Goal: Check status: Check status

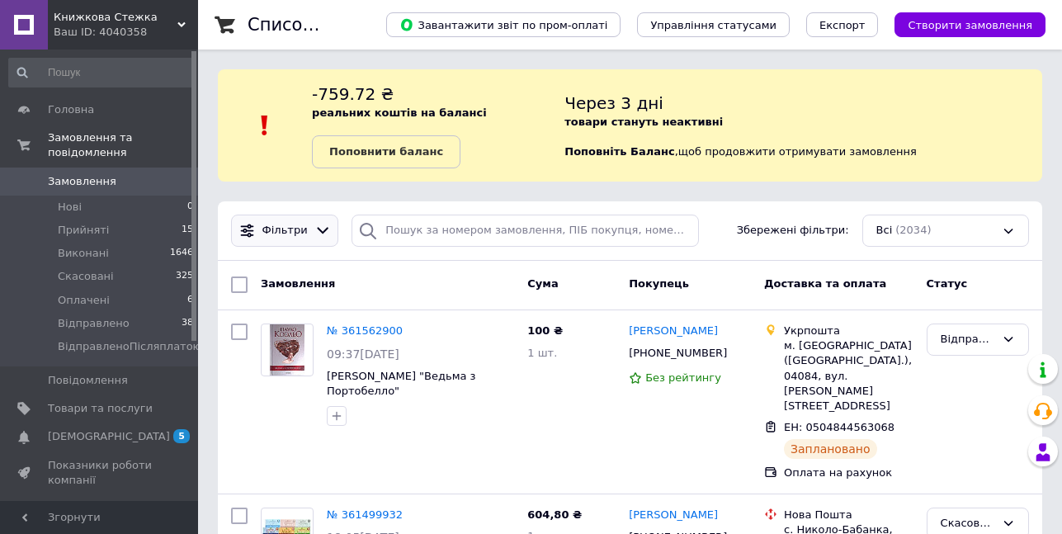
click at [317, 229] on icon at bounding box center [323, 231] width 12 height 7
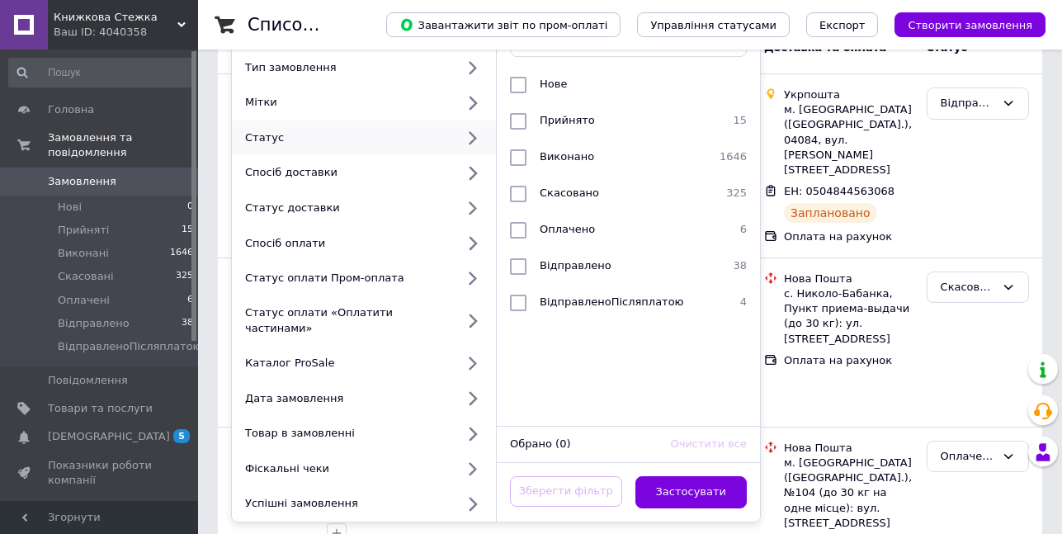
scroll to position [248, 0]
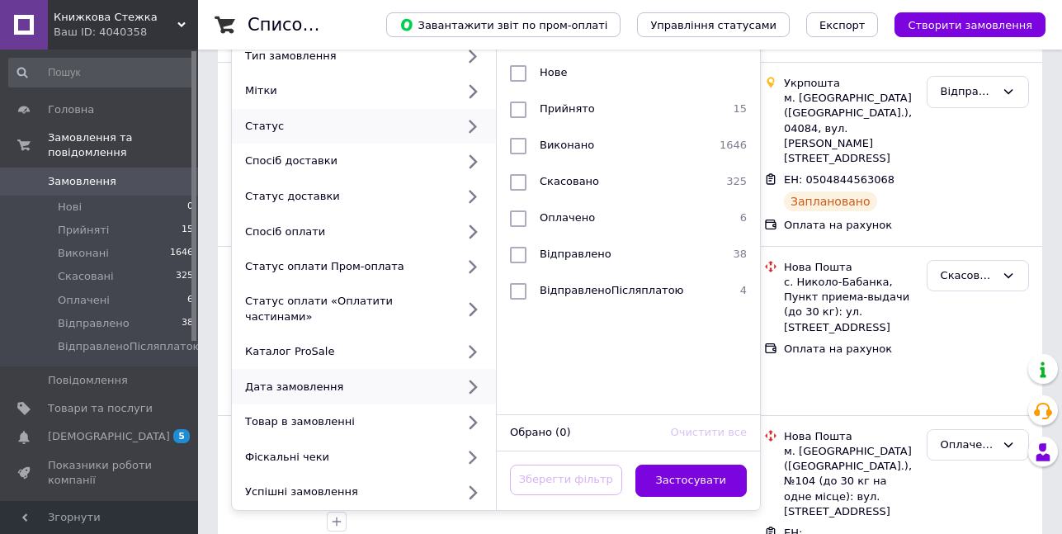
click at [313, 380] on div "Дата замовлення" at bounding box center [347, 387] width 217 height 15
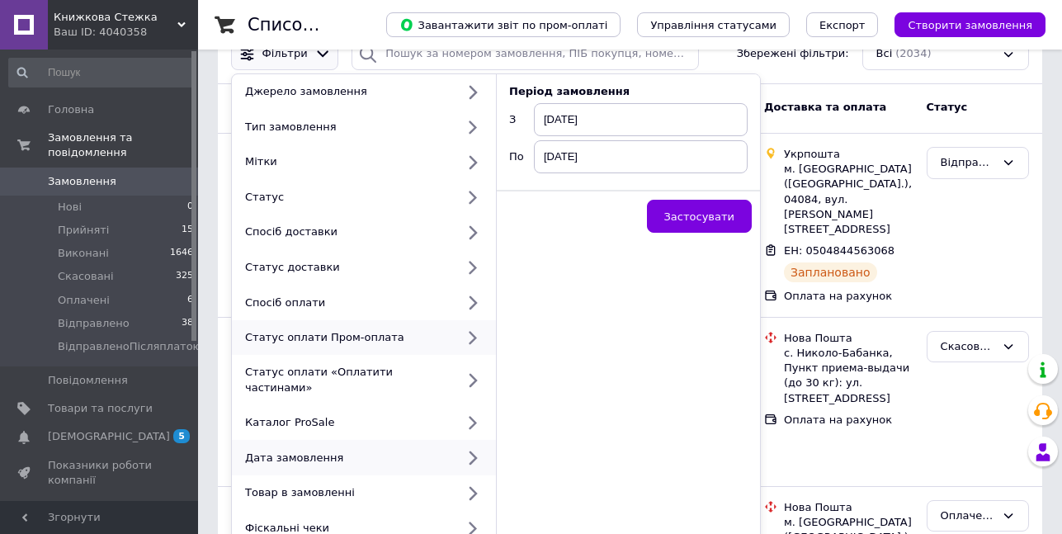
scroll to position [83, 0]
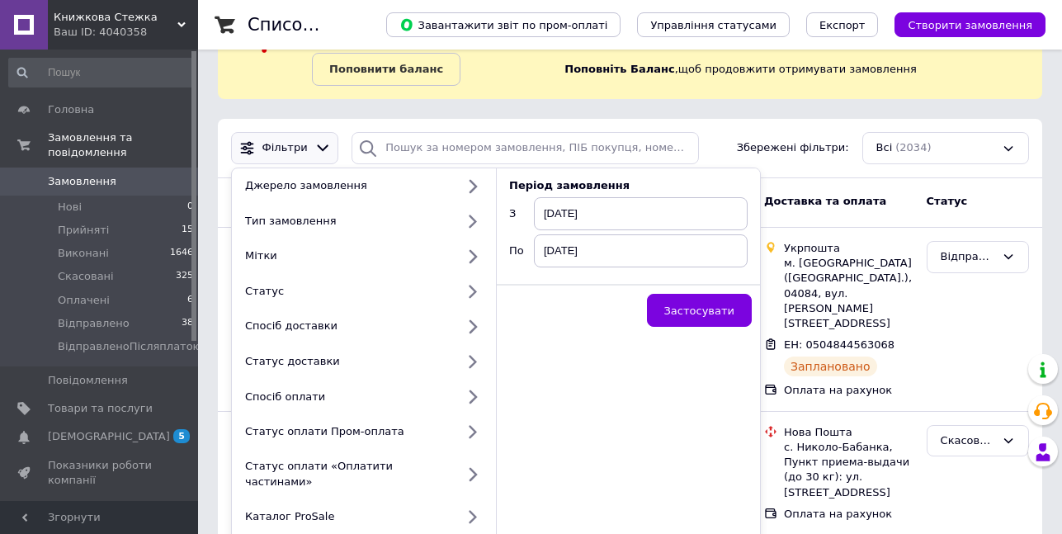
click at [614, 209] on span "[DATE]" at bounding box center [641, 213] width 214 height 33
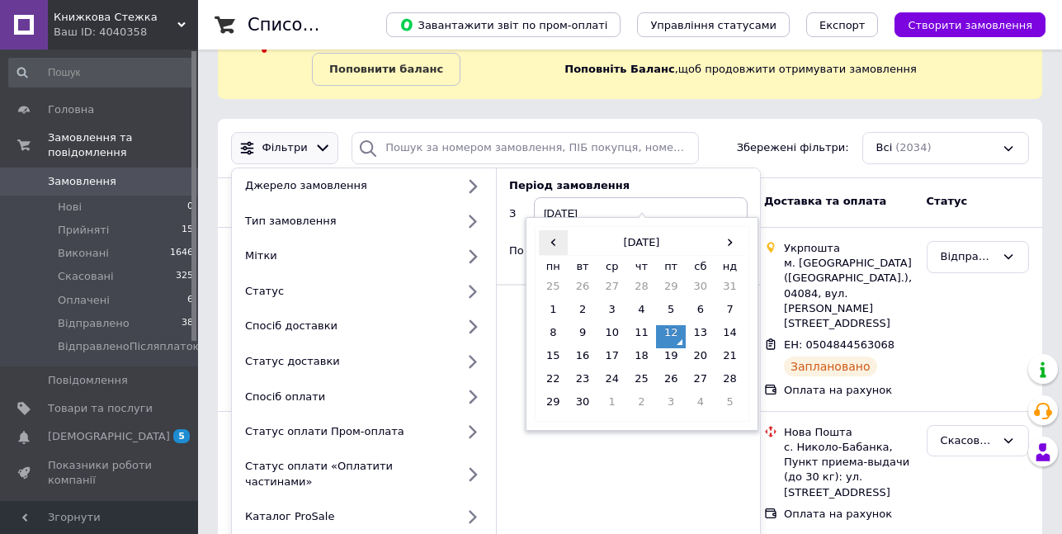
click at [548, 240] on span "‹" at bounding box center [554, 242] width 30 height 24
click at [702, 334] on td "16" at bounding box center [701, 336] width 30 height 23
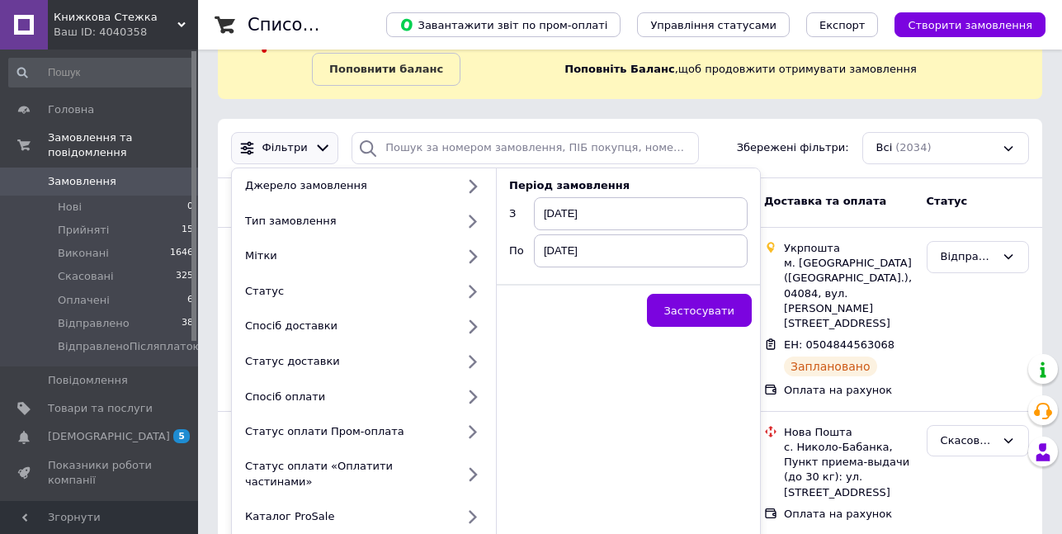
click at [646, 249] on span "[DATE]" at bounding box center [641, 250] width 214 height 33
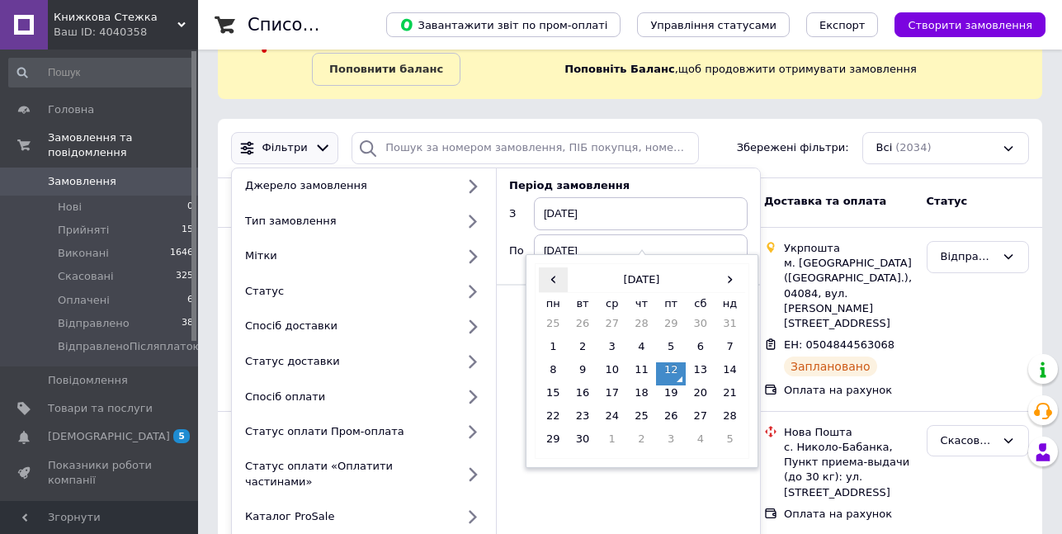
click at [554, 283] on span "‹" at bounding box center [554, 279] width 30 height 24
click at [727, 418] on td "31" at bounding box center [731, 420] width 30 height 23
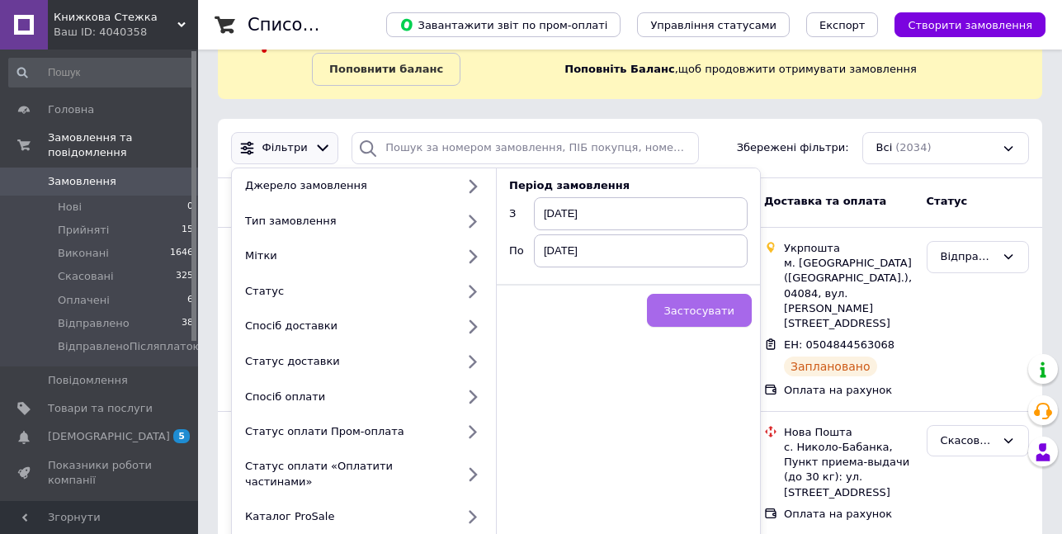
click at [712, 315] on span "Застосувати" at bounding box center [699, 311] width 70 height 12
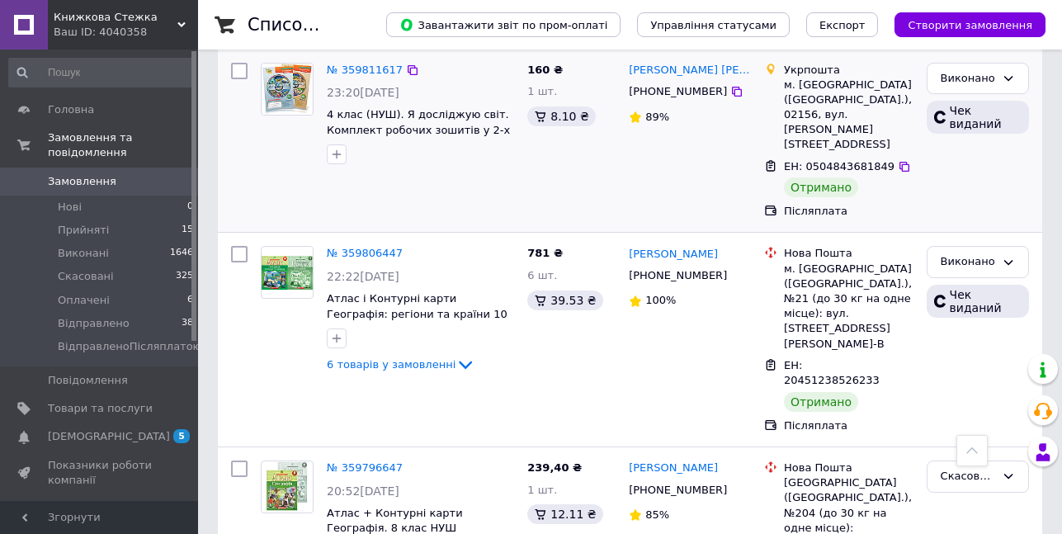
scroll to position [330, 0]
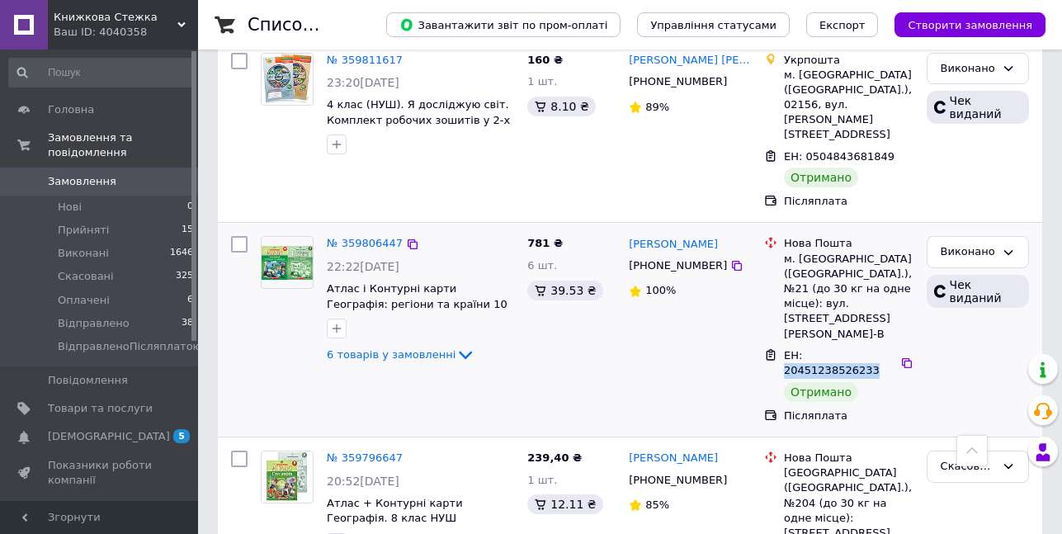
drag, startPoint x: 800, startPoint y: 292, endPoint x: 881, endPoint y: 295, distance: 81.8
click at [880, 349] on span "ЕН: 20451238526233" at bounding box center [832, 363] width 96 height 28
copy span "20451238526233"
click at [391, 348] on span "6 товарів у замовленні" at bounding box center [391, 354] width 129 height 12
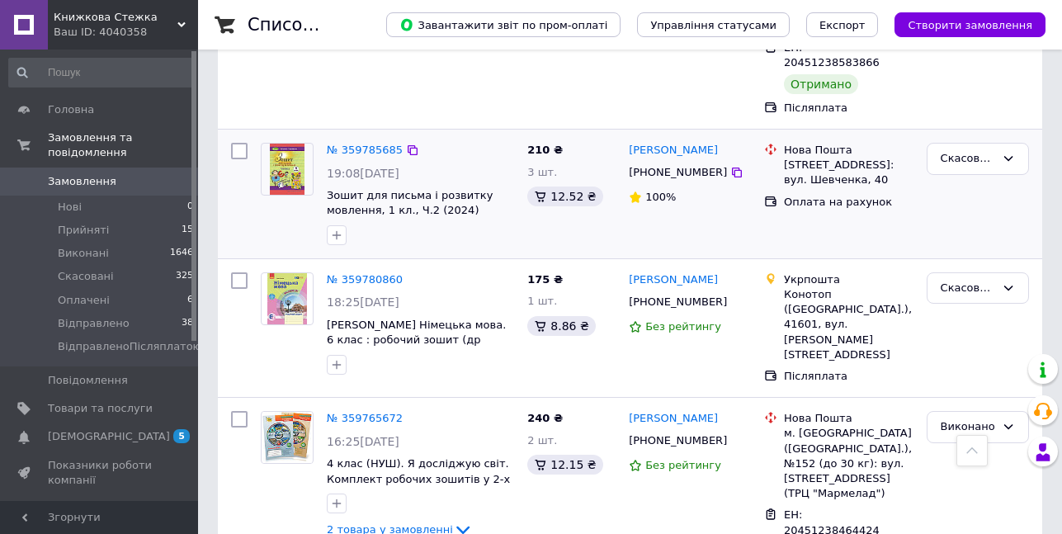
scroll to position [1898, 0]
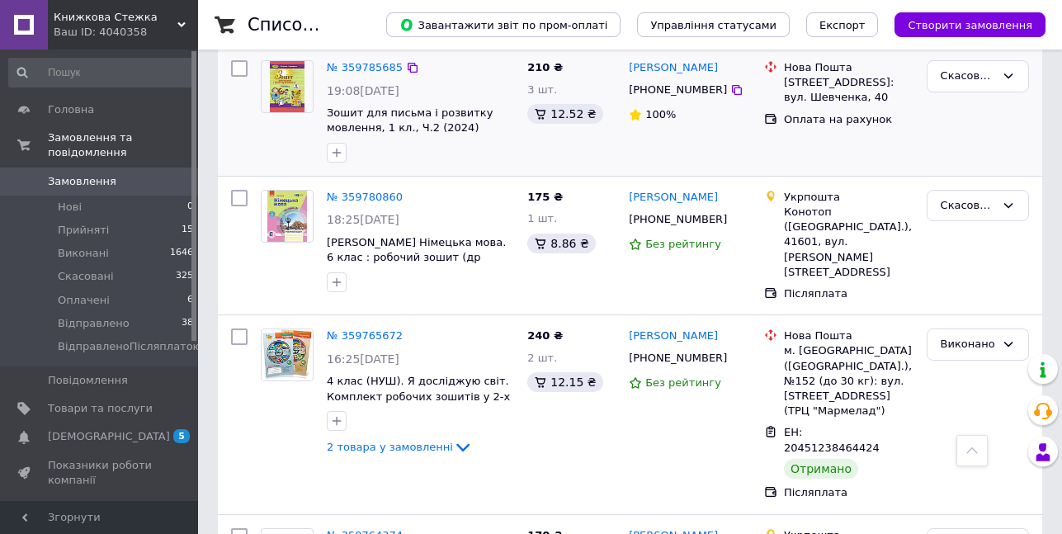
click at [711, 322] on div "[PERSON_NAME] [PHONE_NUMBER] Без рейтингу" at bounding box center [689, 414] width 135 height 185
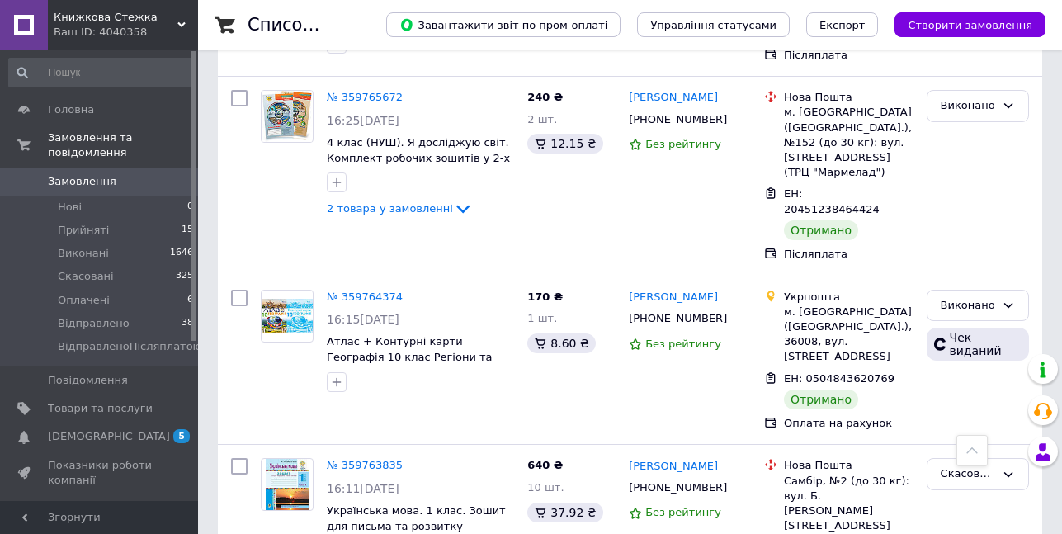
scroll to position [2311, 0]
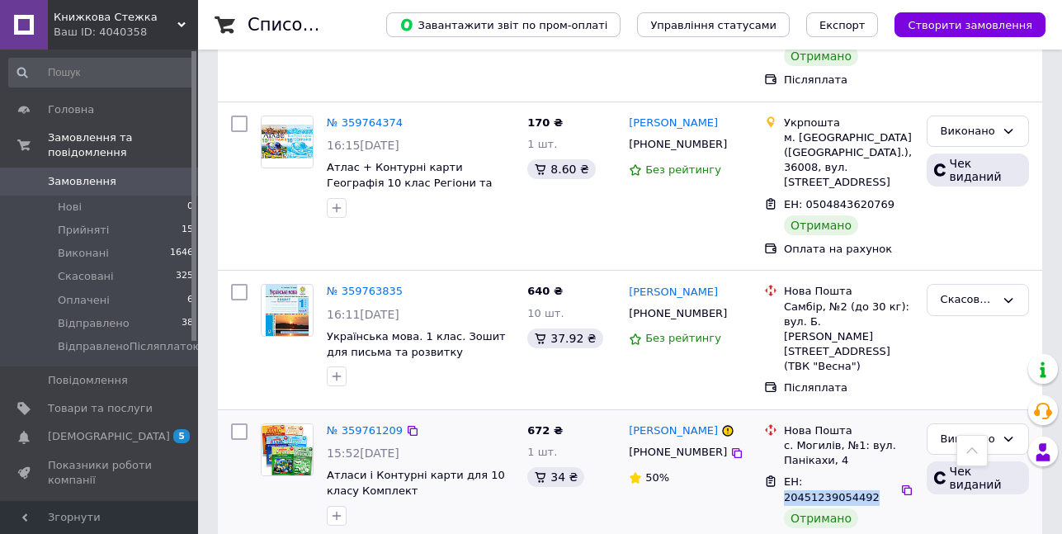
drag, startPoint x: 801, startPoint y: 239, endPoint x: 884, endPoint y: 243, distance: 82.6
click at [884, 473] on div "ЕН: 20451239054492" at bounding box center [840, 490] width 116 height 34
copy span "20451239054492"
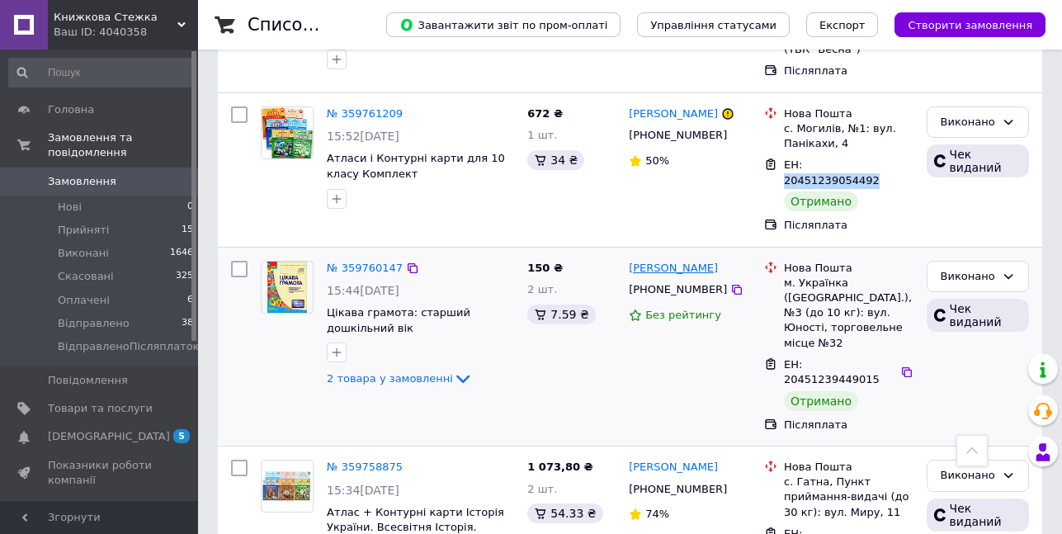
scroll to position [2641, 0]
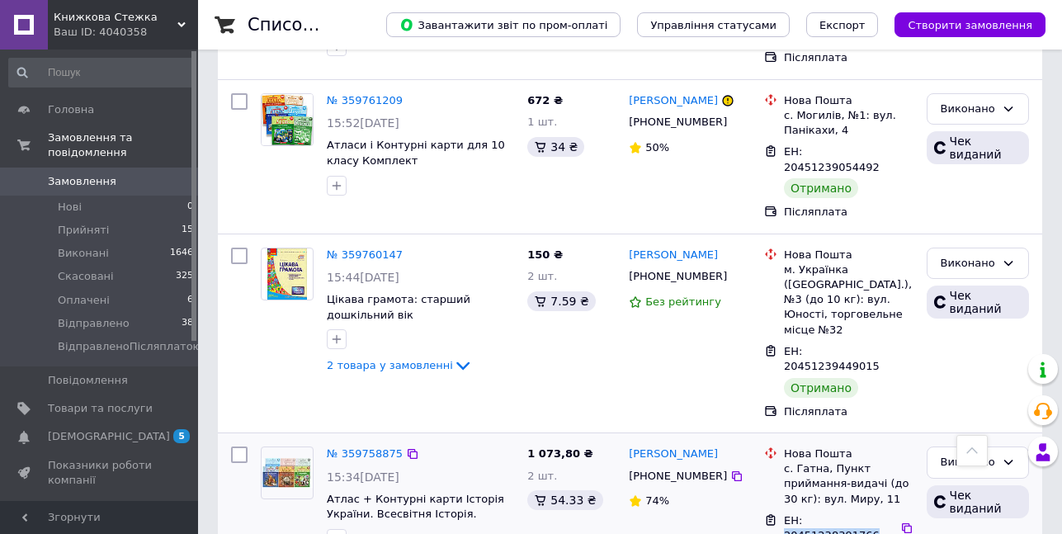
drag, startPoint x: 801, startPoint y: 234, endPoint x: 881, endPoint y: 234, distance: 80.9
click at [880, 514] on span "ЕН: 20451238391766" at bounding box center [832, 528] width 96 height 28
copy span "20451238391766"
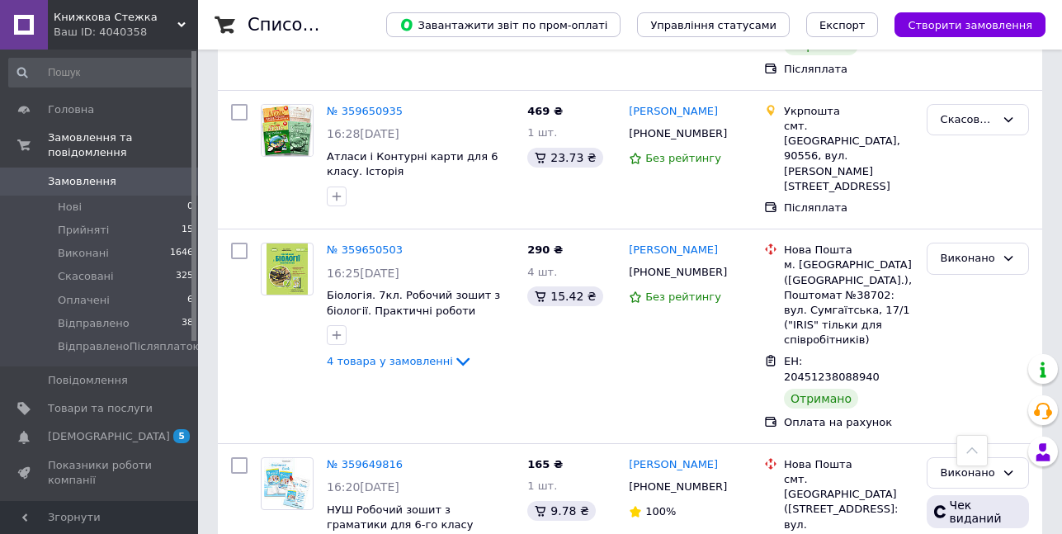
scroll to position [7953, 0]
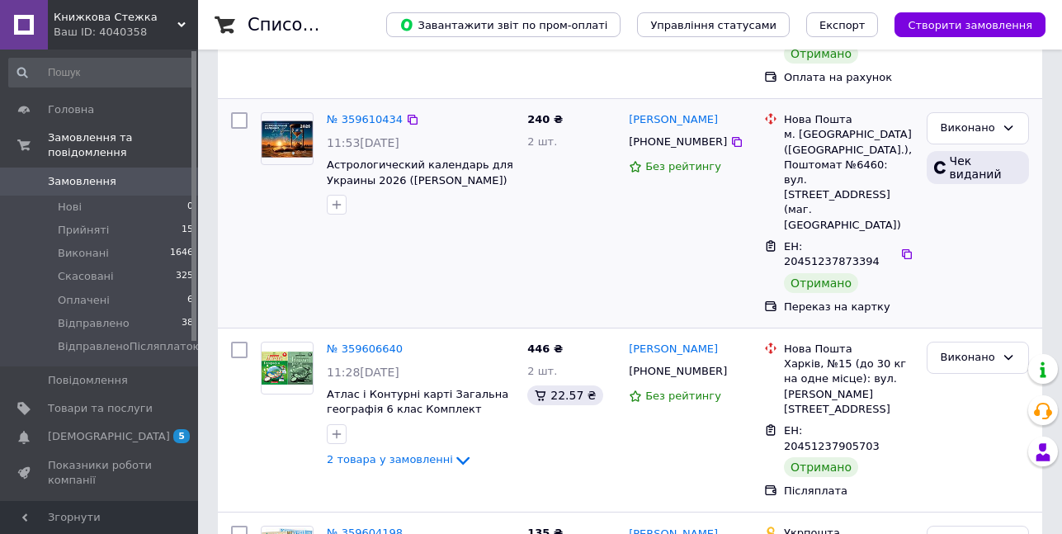
scroll to position [495, 0]
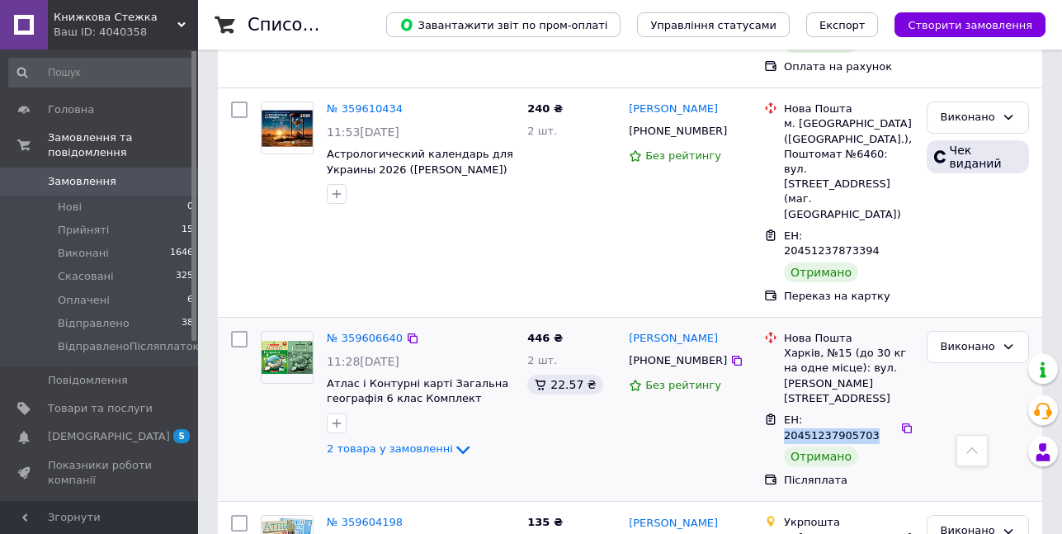
drag, startPoint x: 803, startPoint y: 295, endPoint x: 884, endPoint y: 300, distance: 81.0
click at [884, 411] on div "ЕН: 20451237905703" at bounding box center [840, 428] width 116 height 34
copy span "20451237905703"
click at [423, 443] on span "2 товара у замовленні" at bounding box center [390, 449] width 126 height 12
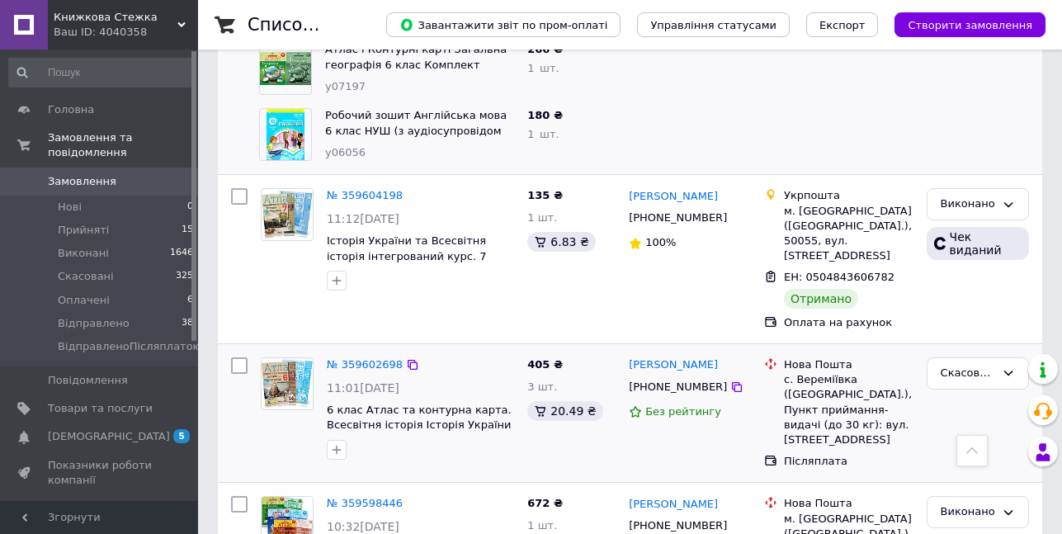
scroll to position [990, 0]
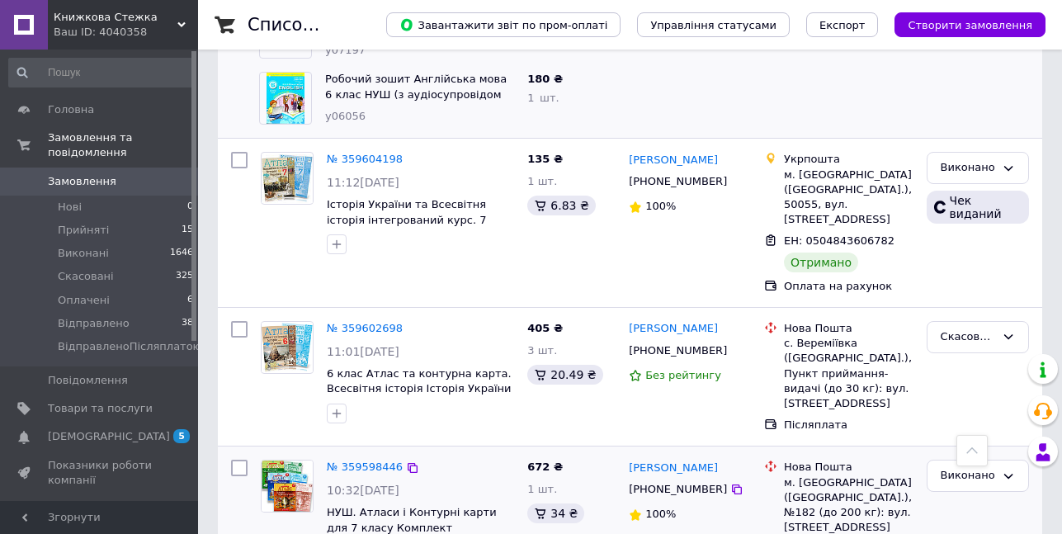
drag, startPoint x: 802, startPoint y: 400, endPoint x: 882, endPoint y: 404, distance: 80.2
copy span "20451238308879"
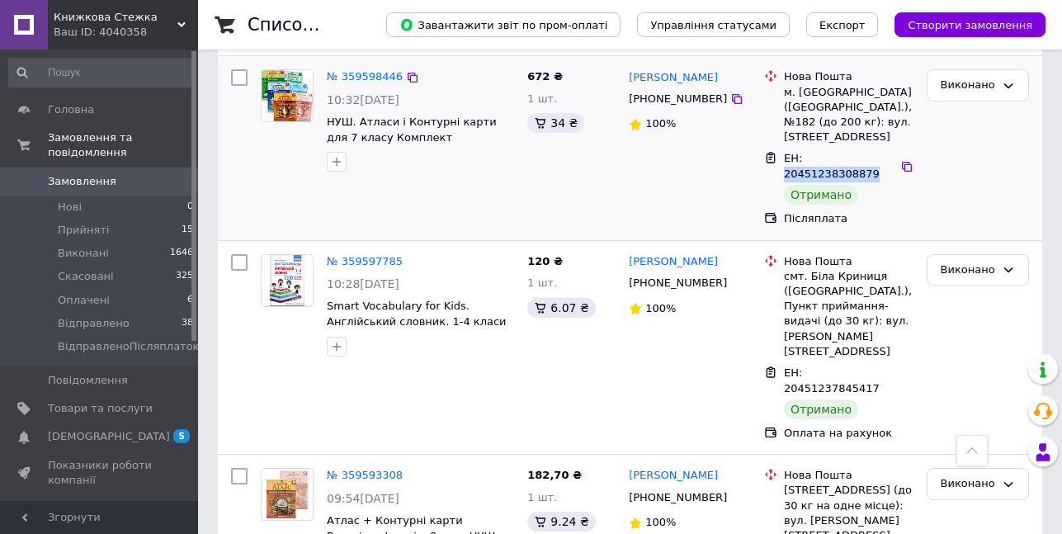
scroll to position [1403, 0]
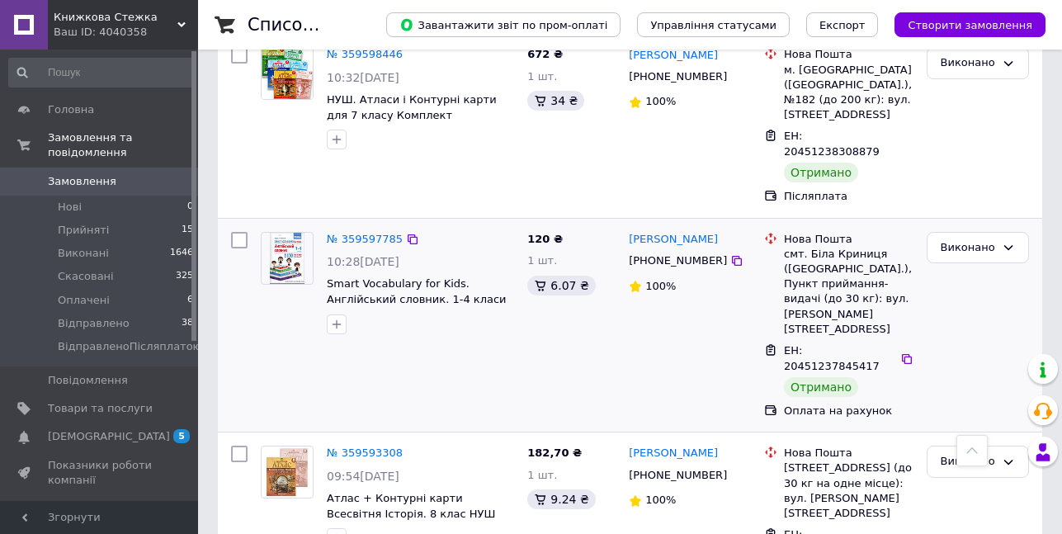
click at [692, 225] on div "[PERSON_NAME] [PHONE_NUMBER] 100%" at bounding box center [689, 325] width 135 height 201
